Goal: Task Accomplishment & Management: Manage account settings

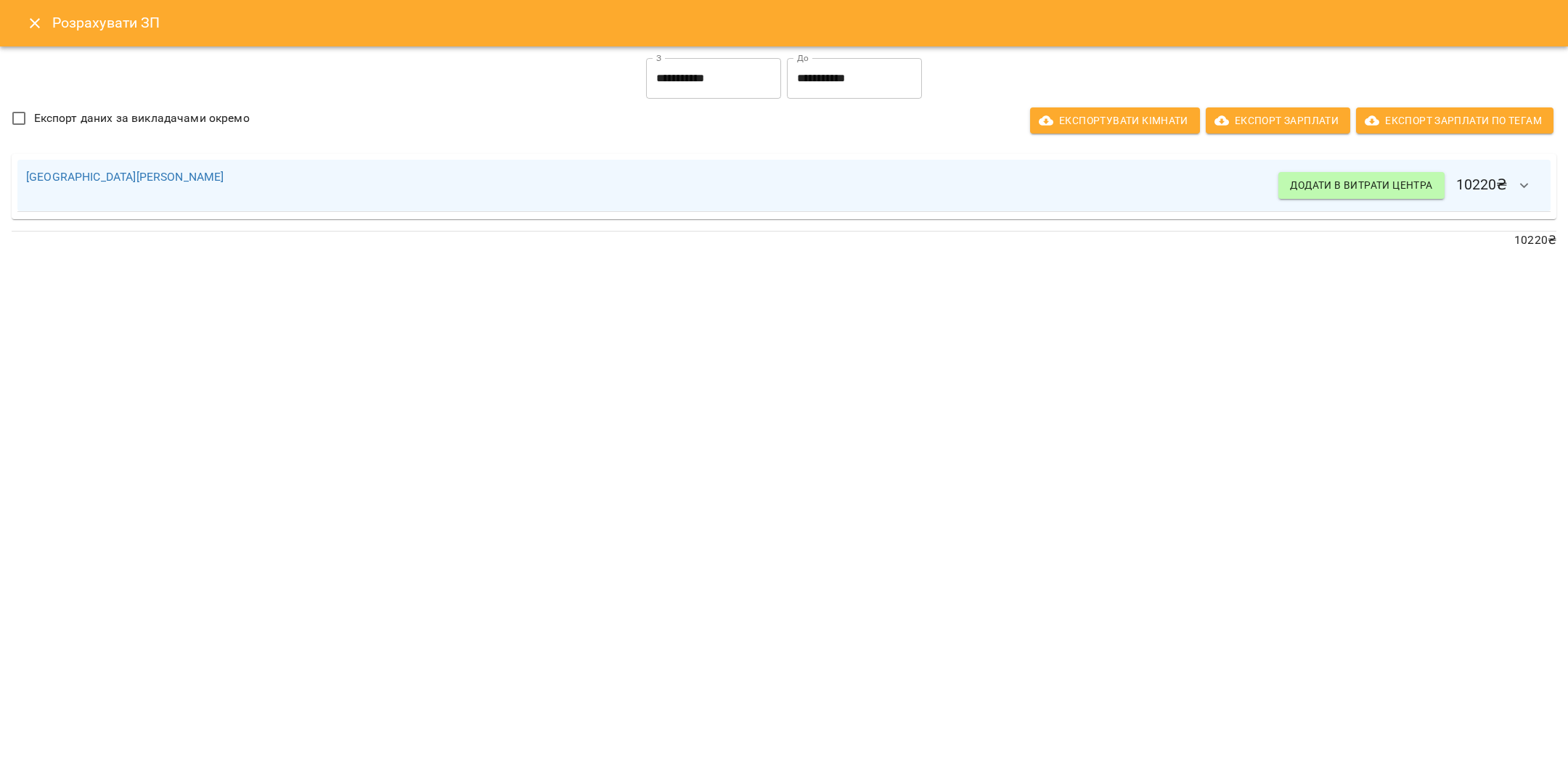
scroll to position [647, 0]
click at [28, 22] on icon "Close" at bounding box center [35, 23] width 17 height 17
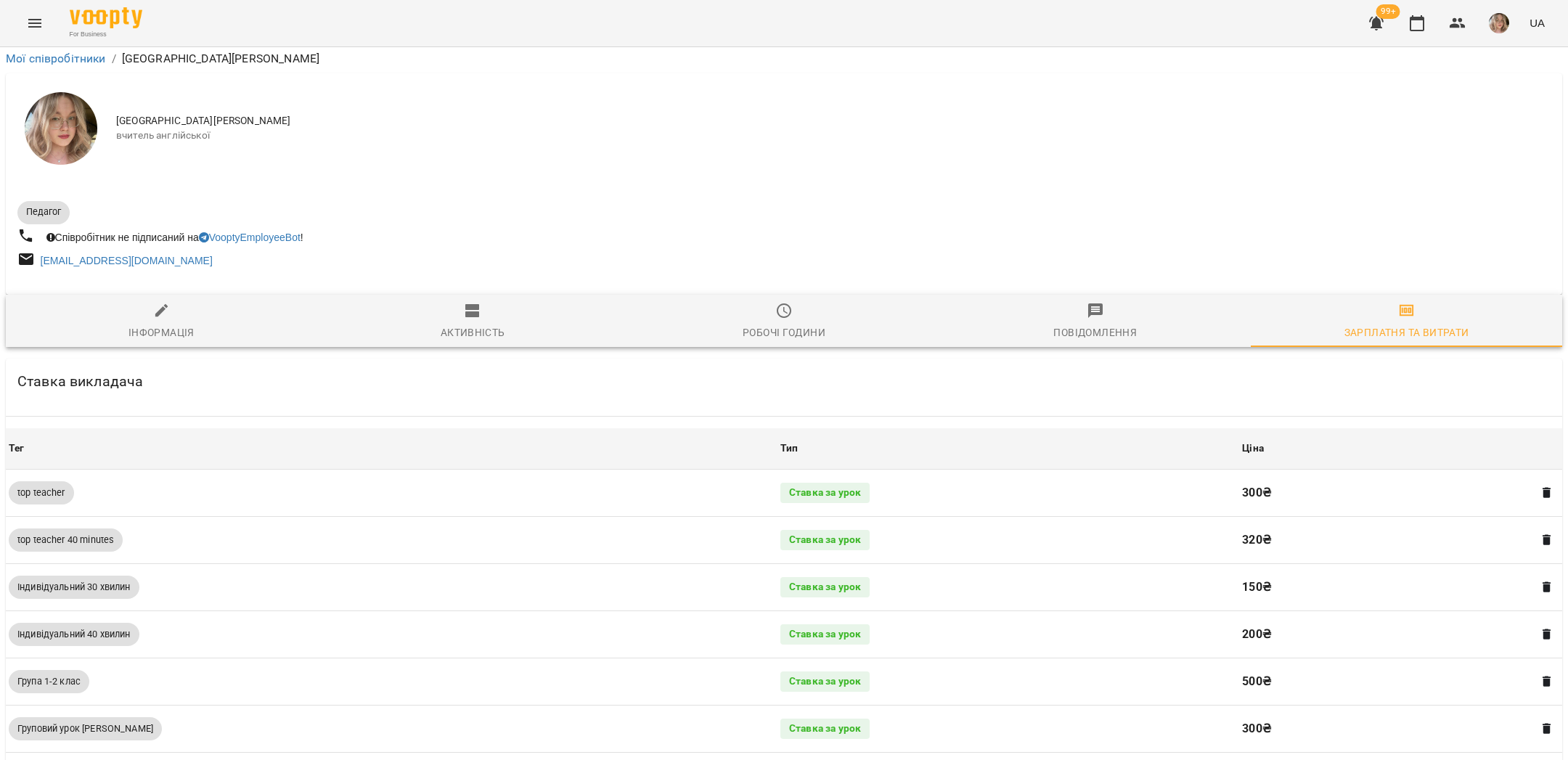
click at [34, 30] on icon "Menu" at bounding box center [35, 23] width 17 height 17
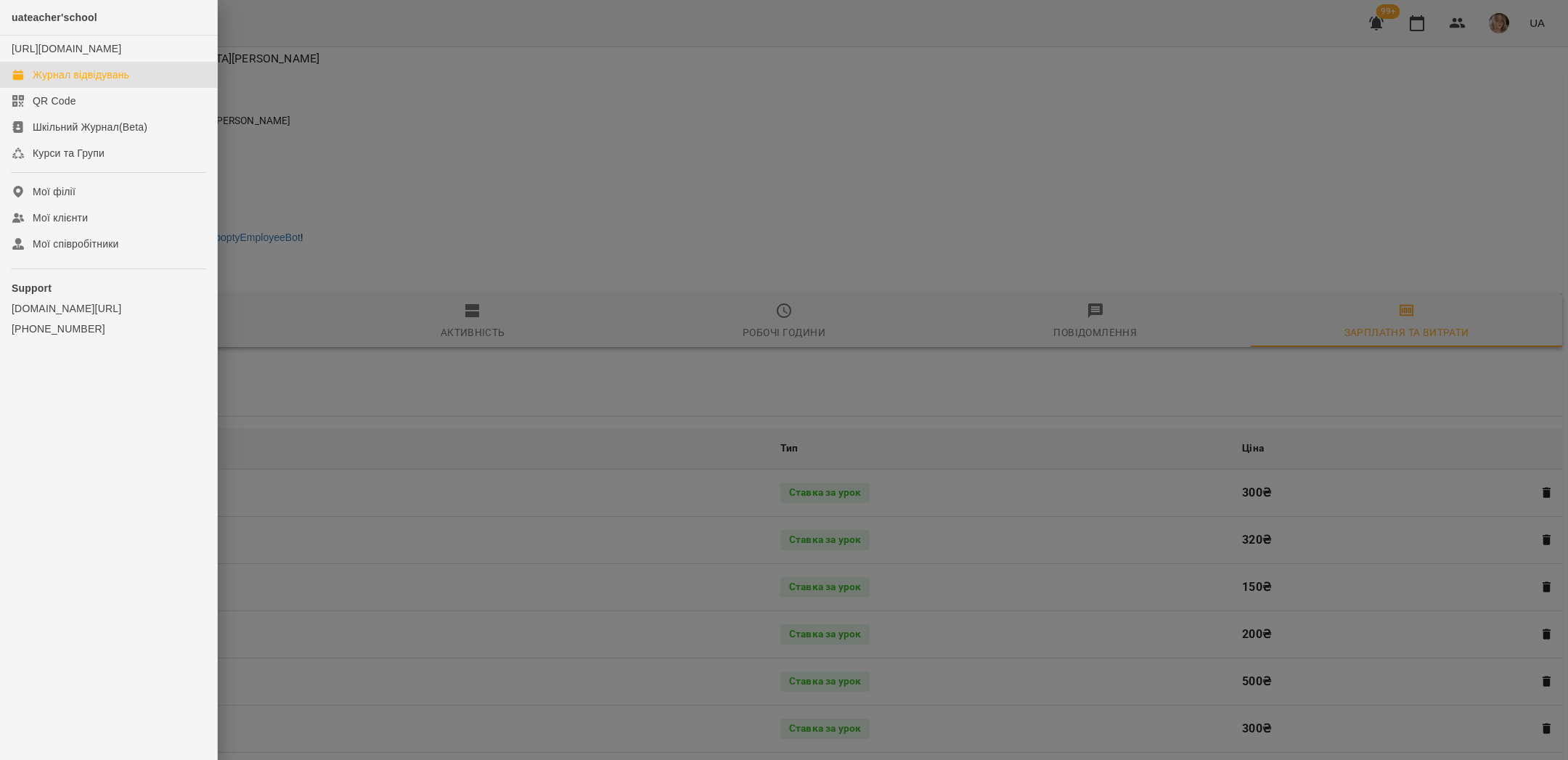
click at [60, 82] on div "Журнал відвідувань" at bounding box center [80, 74] width 97 height 15
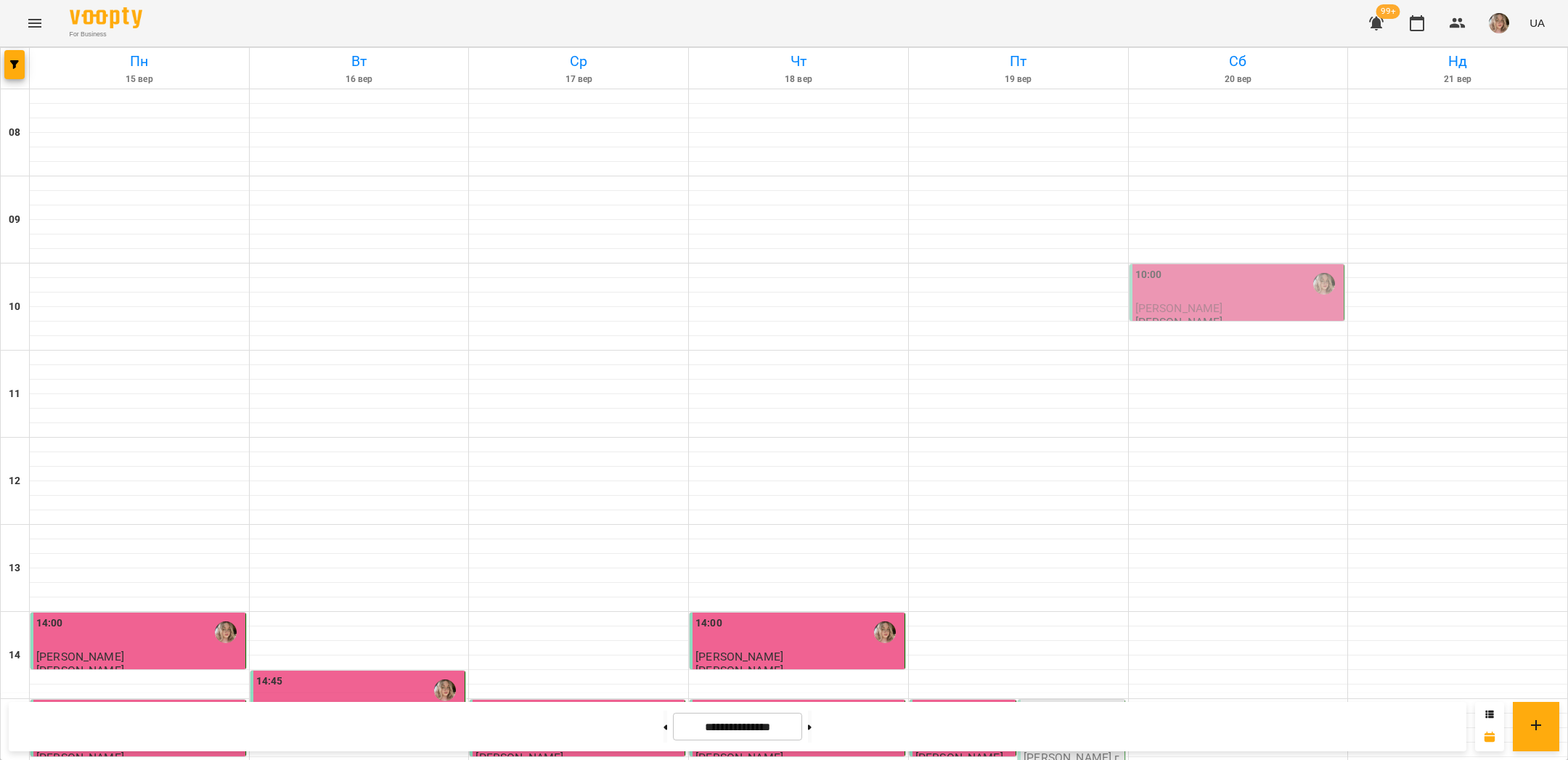
scroll to position [589, 0]
click at [1055, 703] on div "15:00" at bounding box center [1073, 719] width 97 height 33
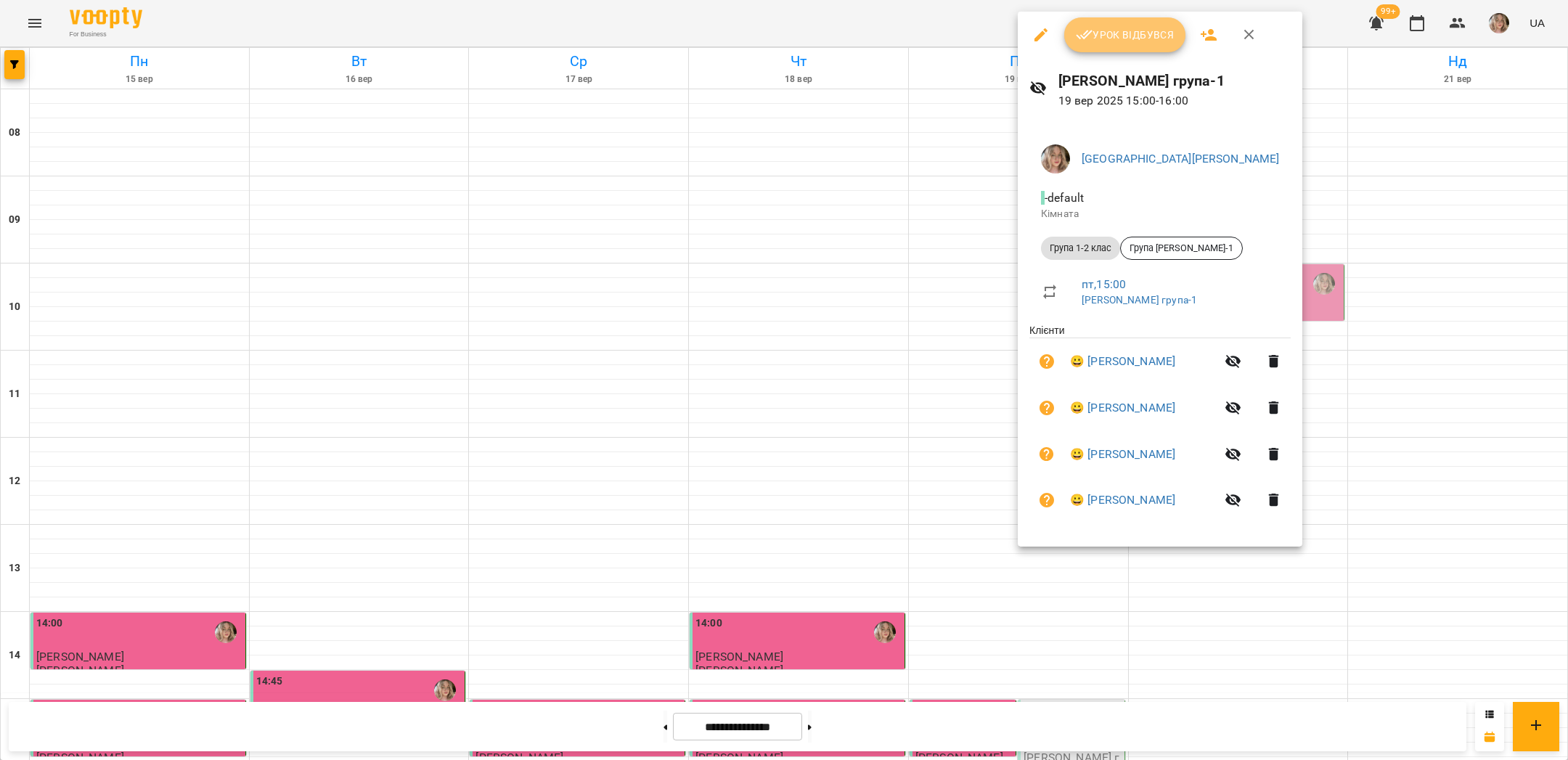
click at [1115, 41] on span "Урок відбувся" at bounding box center [1126, 35] width 99 height 17
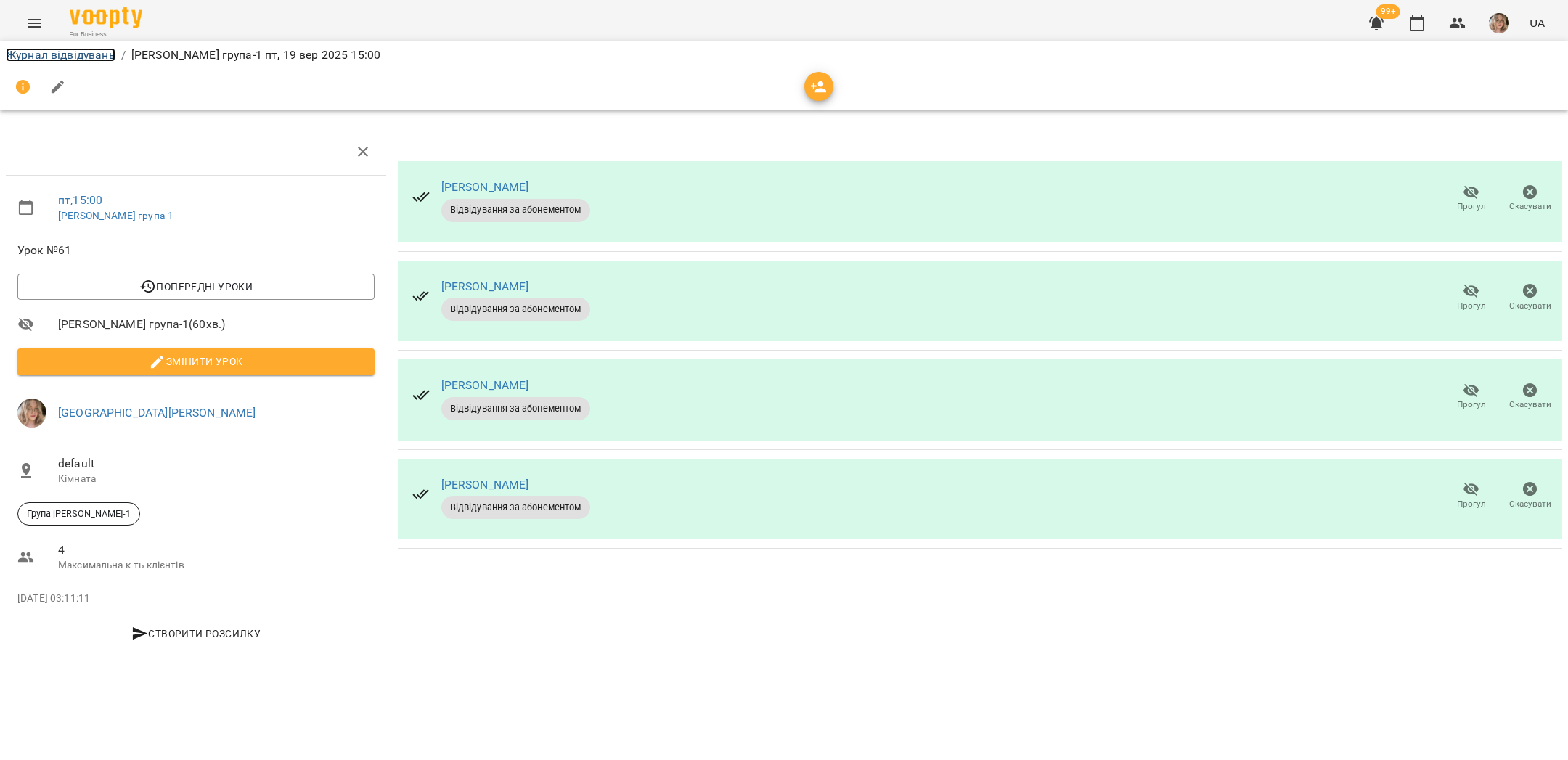
click at [77, 56] on link "Журнал відвідувань" at bounding box center [61, 55] width 109 height 14
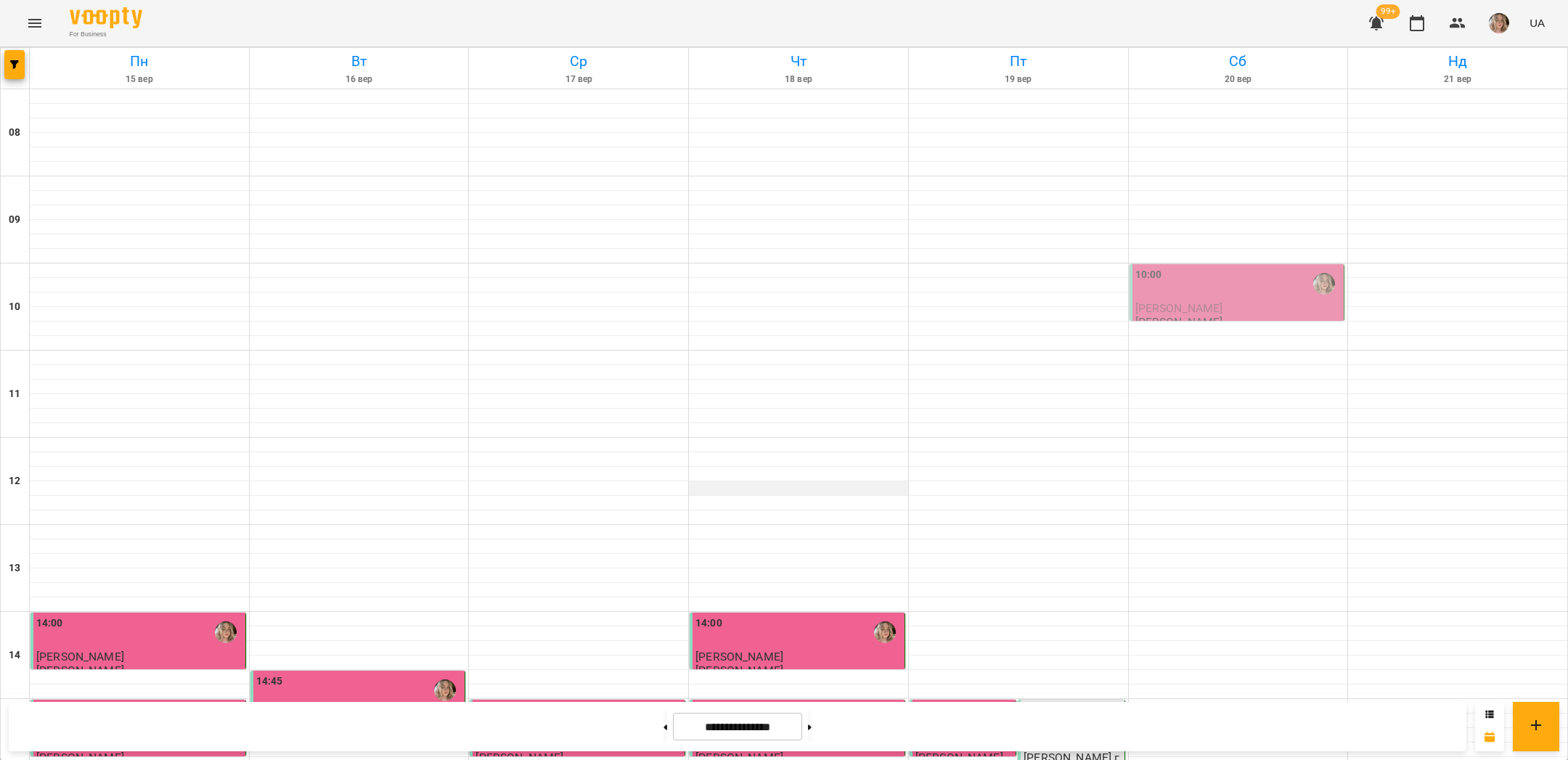
scroll to position [614, 0]
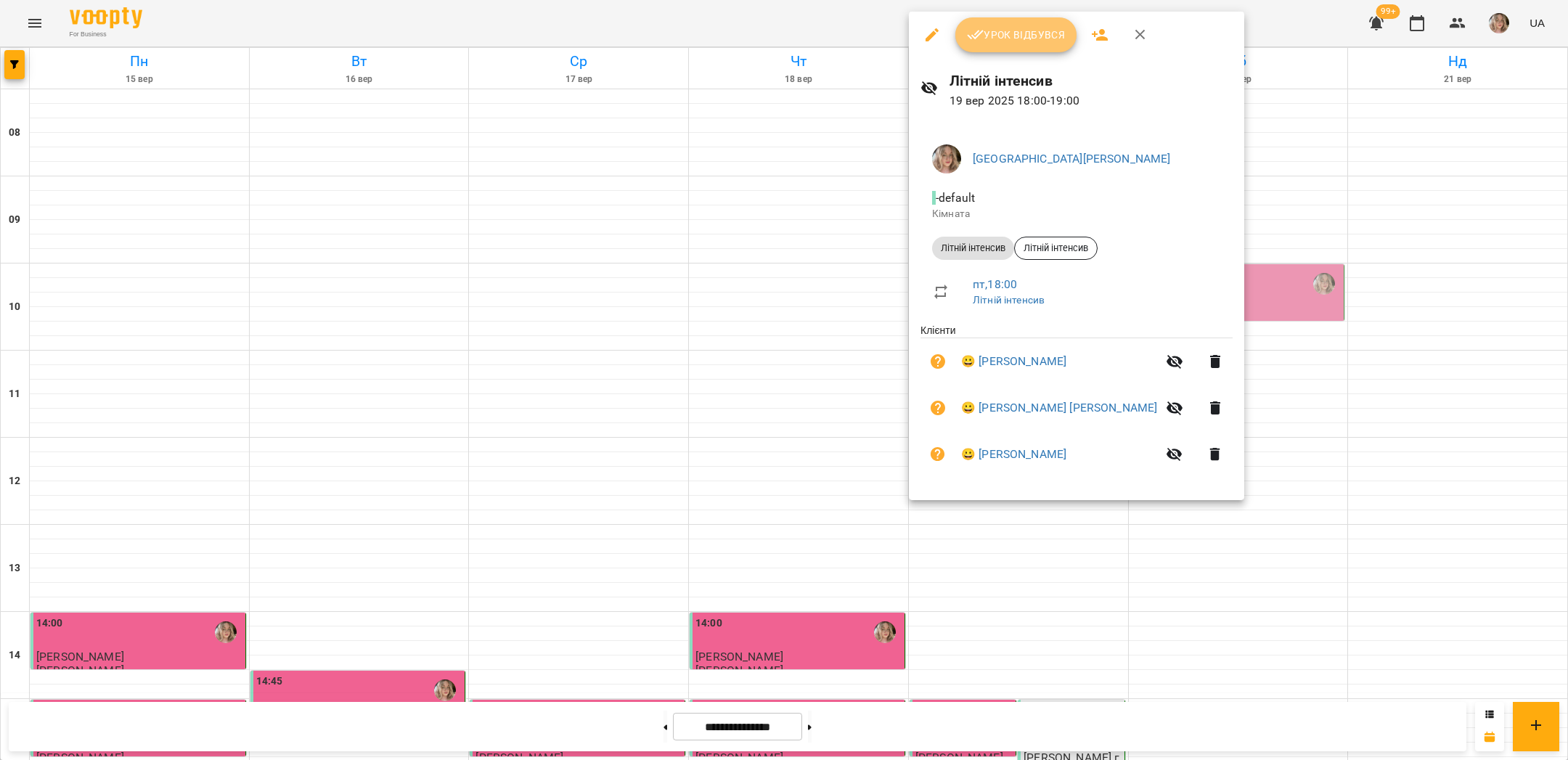
click at [1000, 30] on span "Урок відбувся" at bounding box center [1016, 35] width 99 height 17
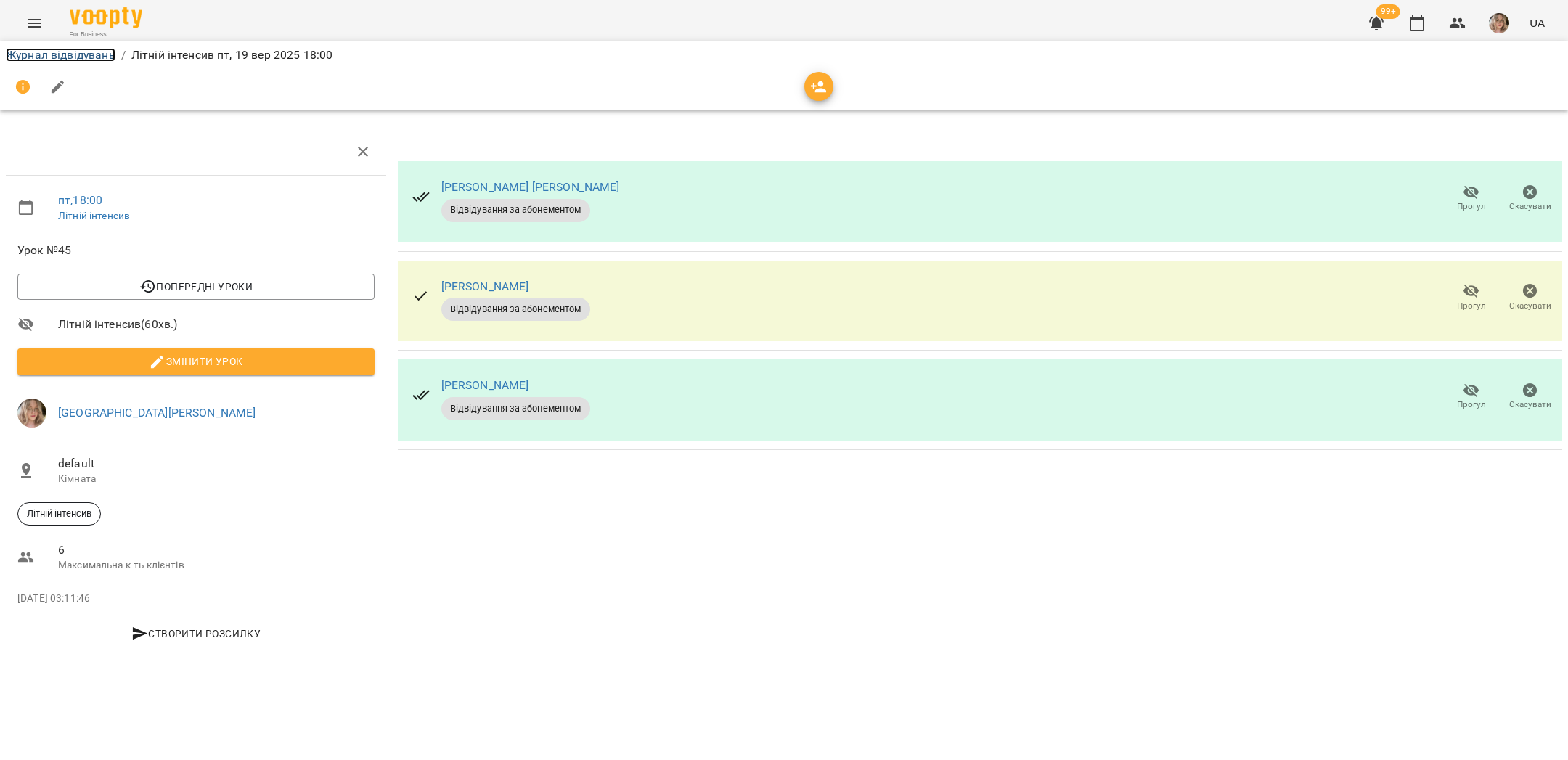
click at [56, 58] on link "Журнал відвідувань" at bounding box center [61, 55] width 109 height 14
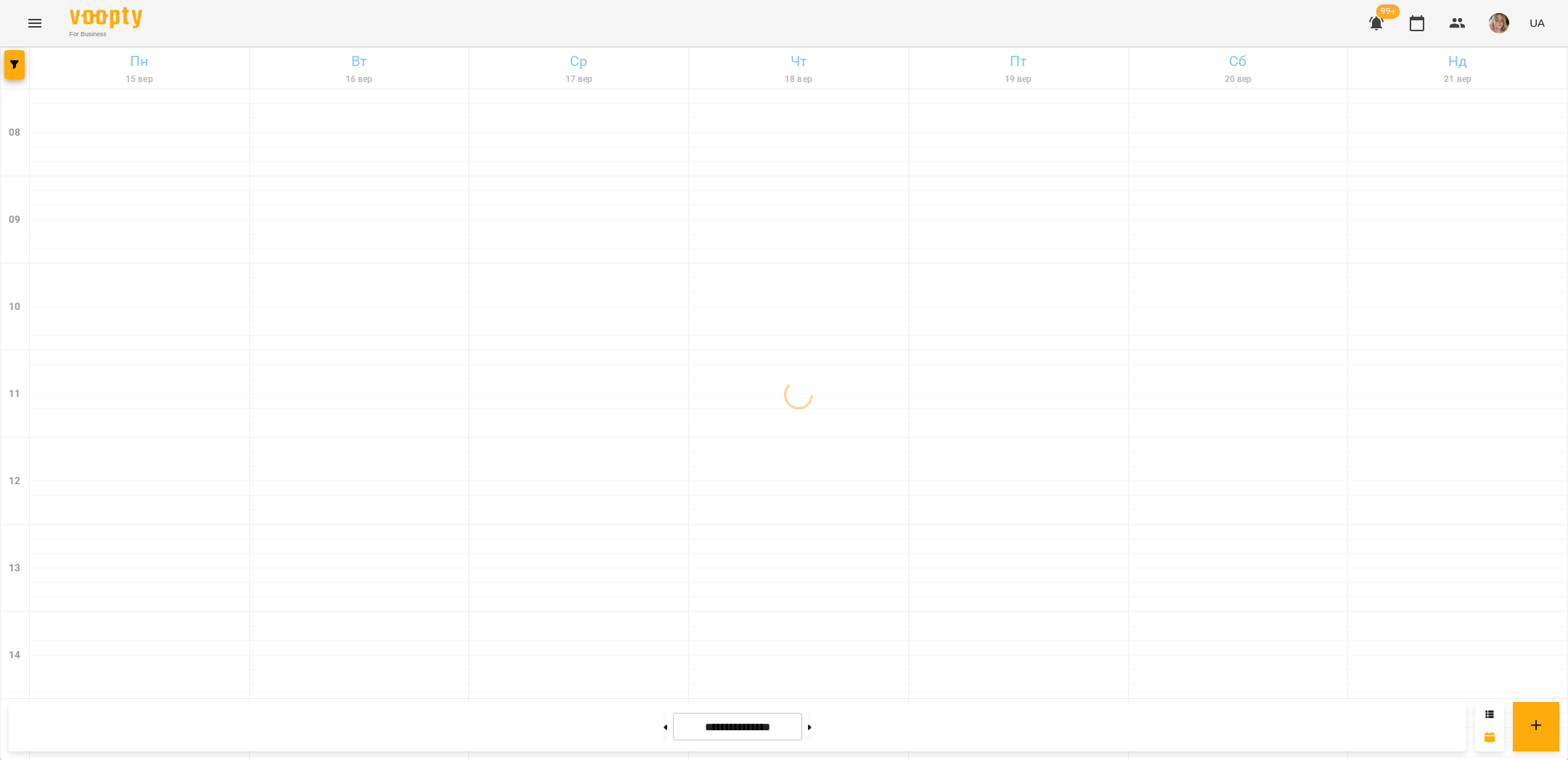
scroll to position [614, 0]
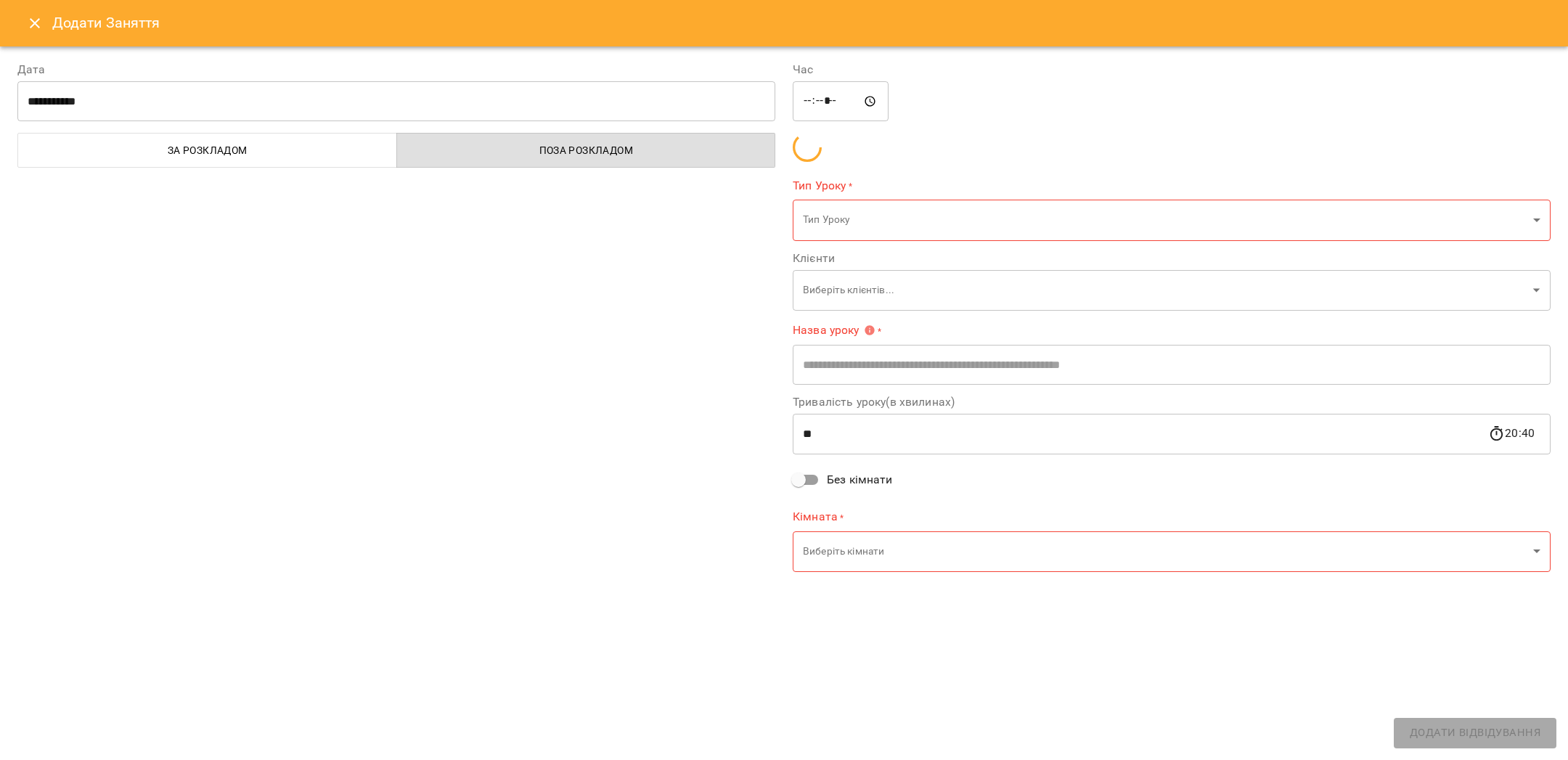
click at [995, 453] on div "**********" at bounding box center [784, 380] width 1568 height 760
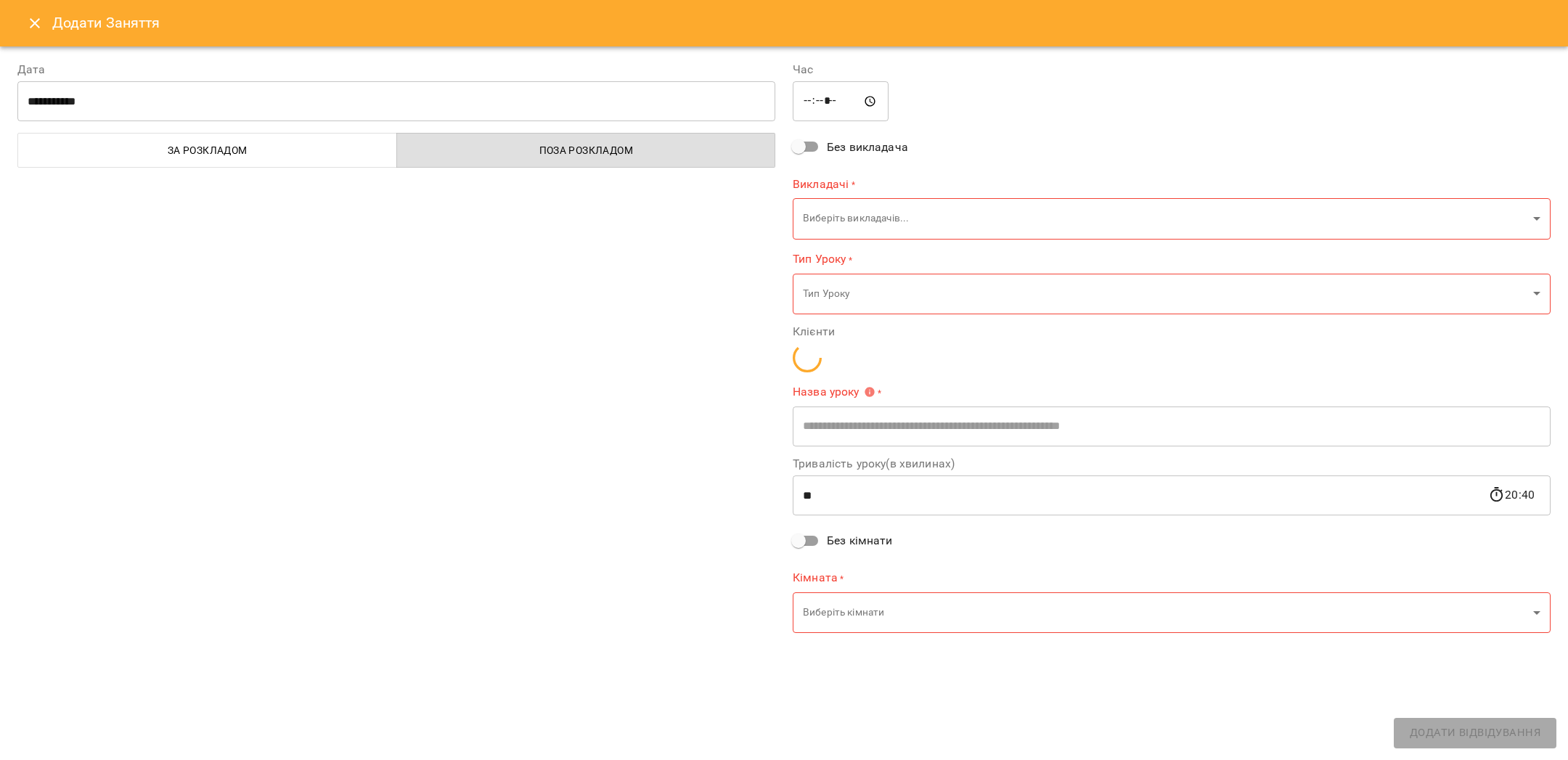
type input "**********"
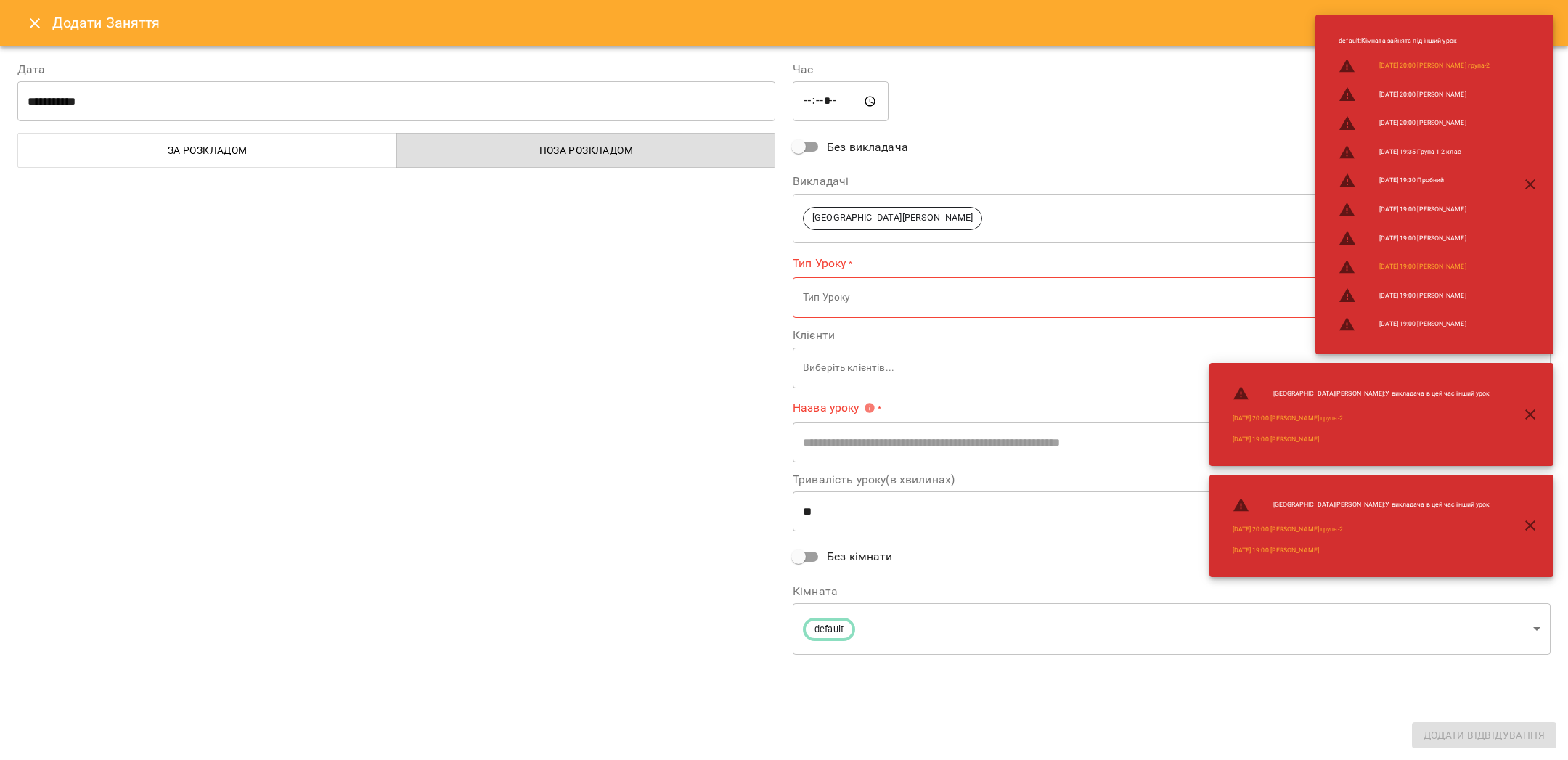
click at [5, 19] on div "Додати Заняття" at bounding box center [784, 23] width 1568 height 46
click at [27, 19] on icon "Close" at bounding box center [35, 23] width 17 height 17
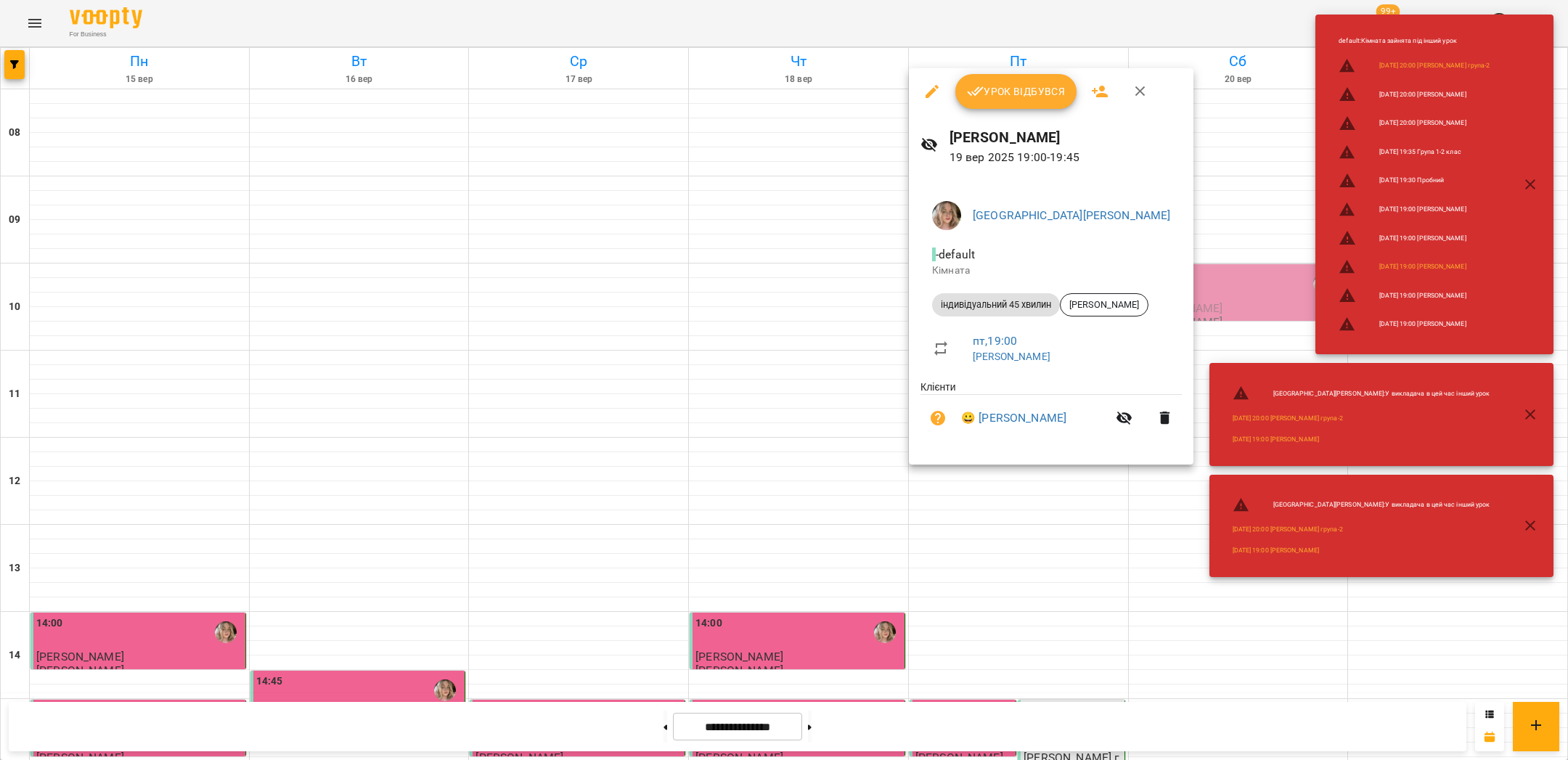
click at [1011, 121] on div "[PERSON_NAME] [DATE] 19:00 - 19:45" at bounding box center [1050, 146] width 284 height 63
click at [1010, 94] on span "Урок відбувся" at bounding box center [1016, 91] width 99 height 17
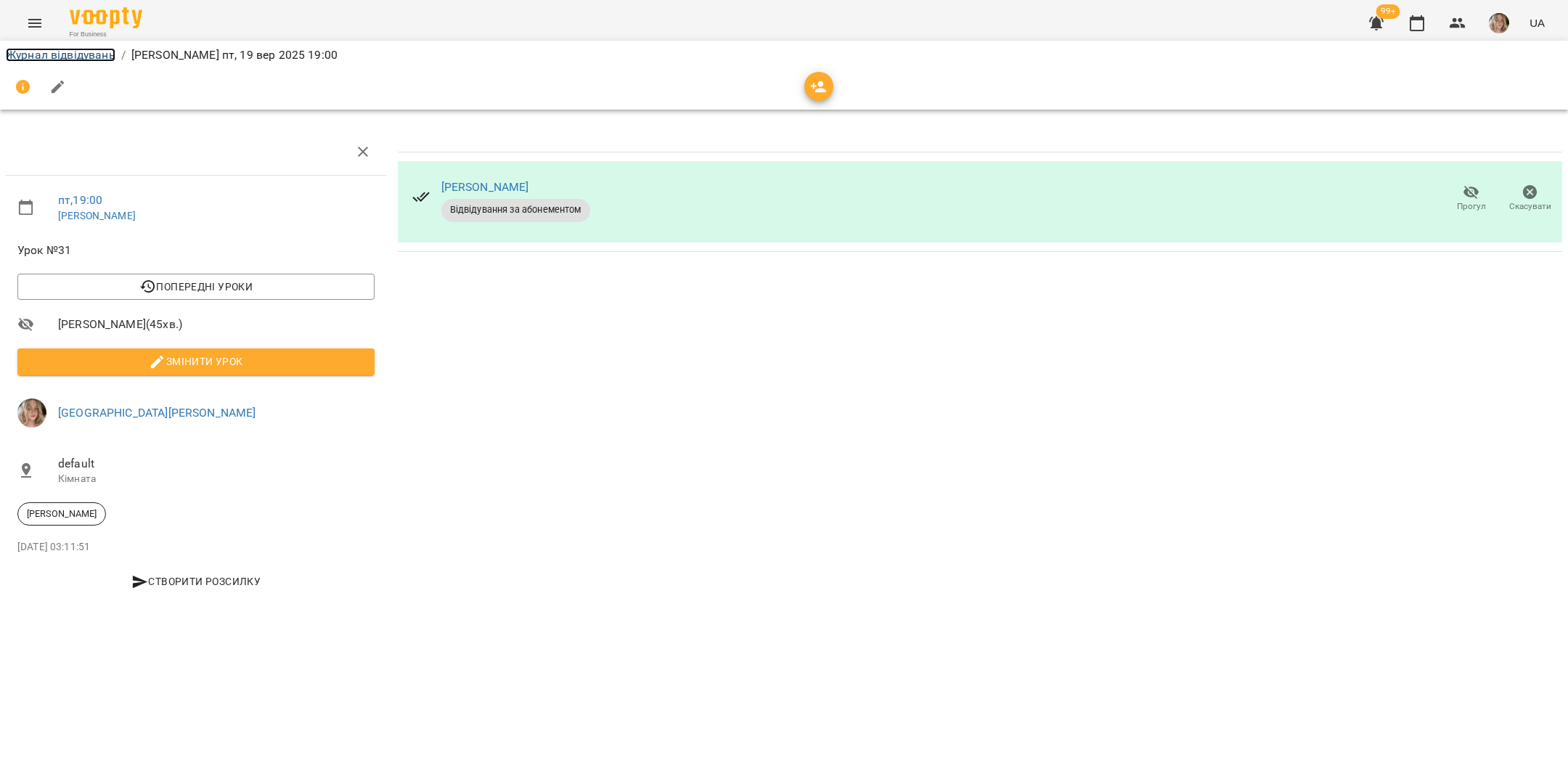
click at [53, 59] on link "Журнал відвідувань" at bounding box center [61, 55] width 109 height 14
